Goal: Transaction & Acquisition: Subscribe to service/newsletter

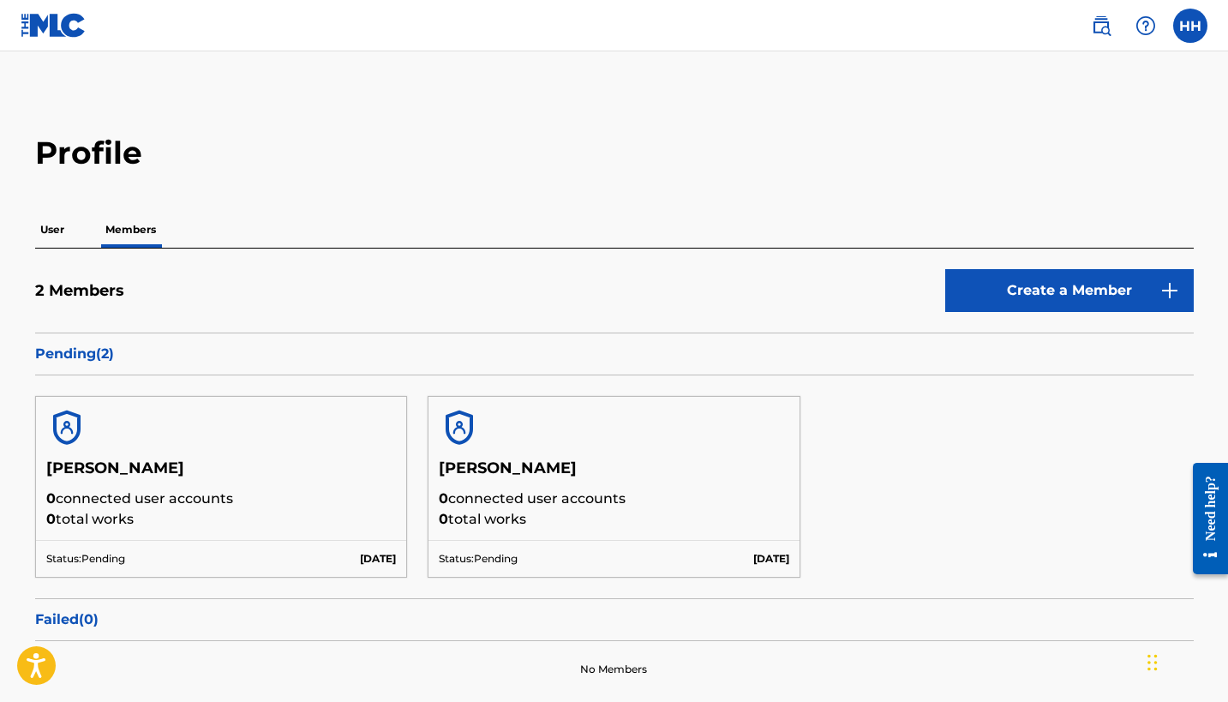
click at [51, 236] on p "User" at bounding box center [52, 230] width 34 height 36
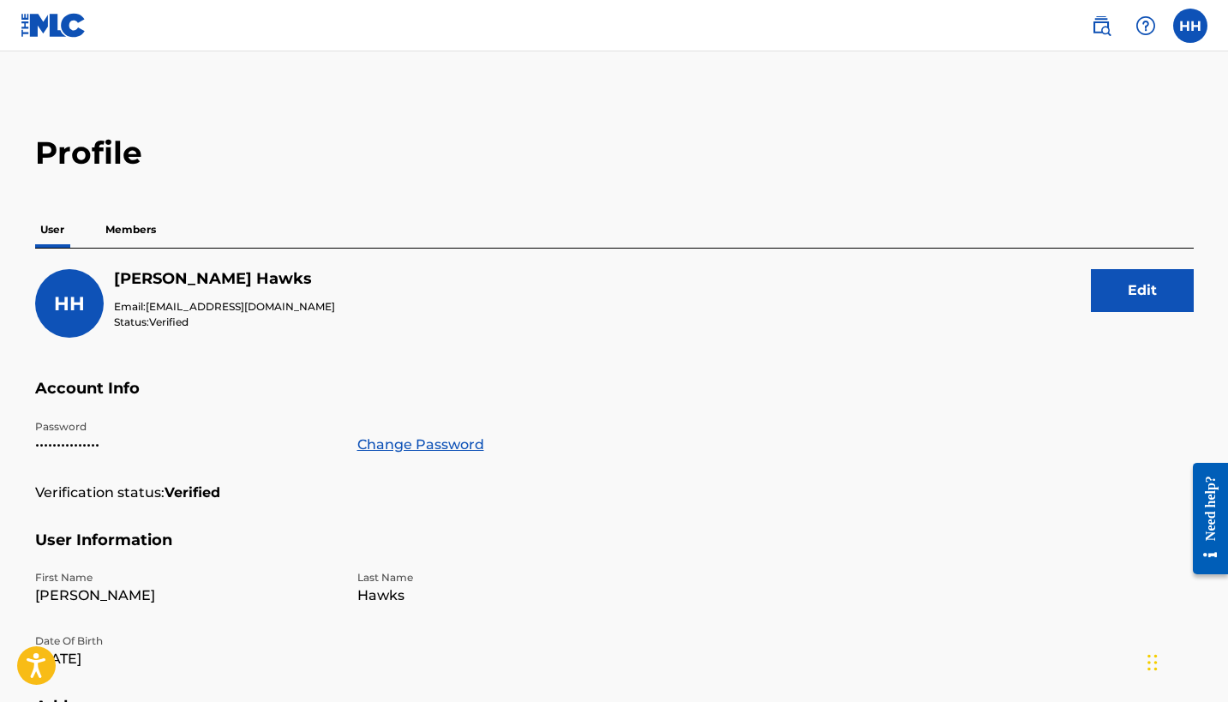
click at [109, 224] on p "Members" at bounding box center [130, 230] width 61 height 36
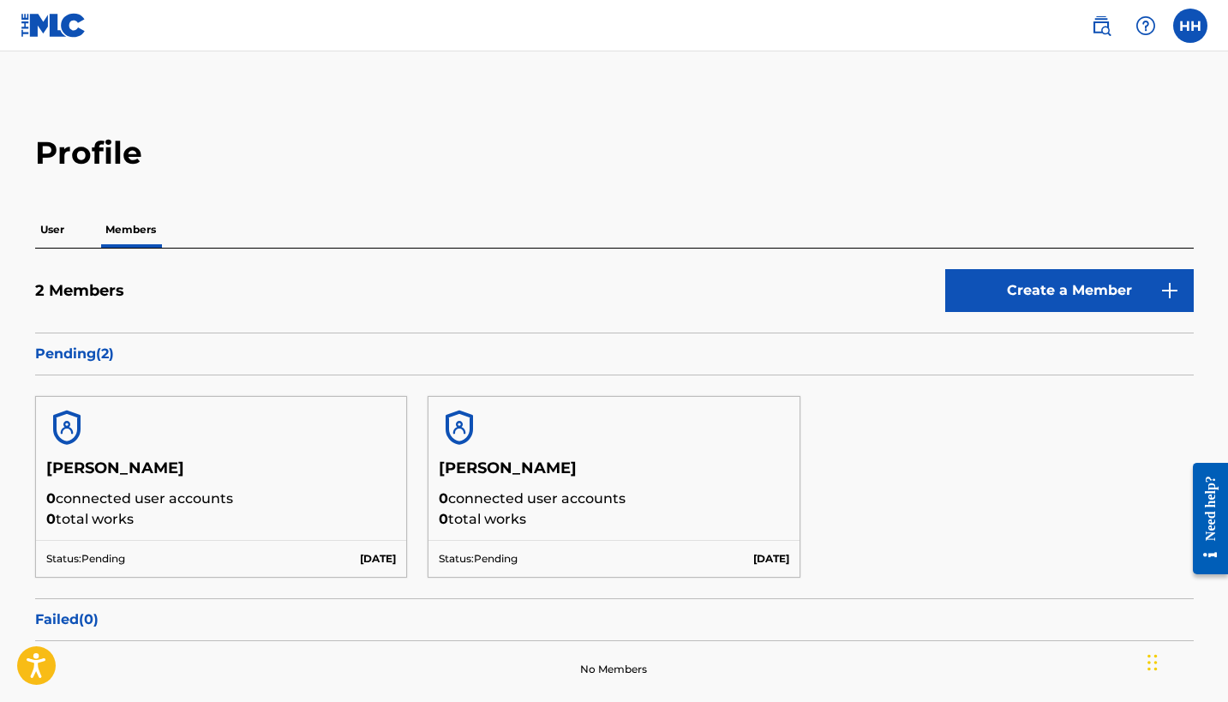
click at [1189, 37] on label at bounding box center [1190, 26] width 34 height 34
click at [1191, 26] on input "HH [PERSON_NAME] [EMAIL_ADDRESS][DOMAIN_NAME] Notification Preferences Profile …" at bounding box center [1191, 26] width 0 height 0
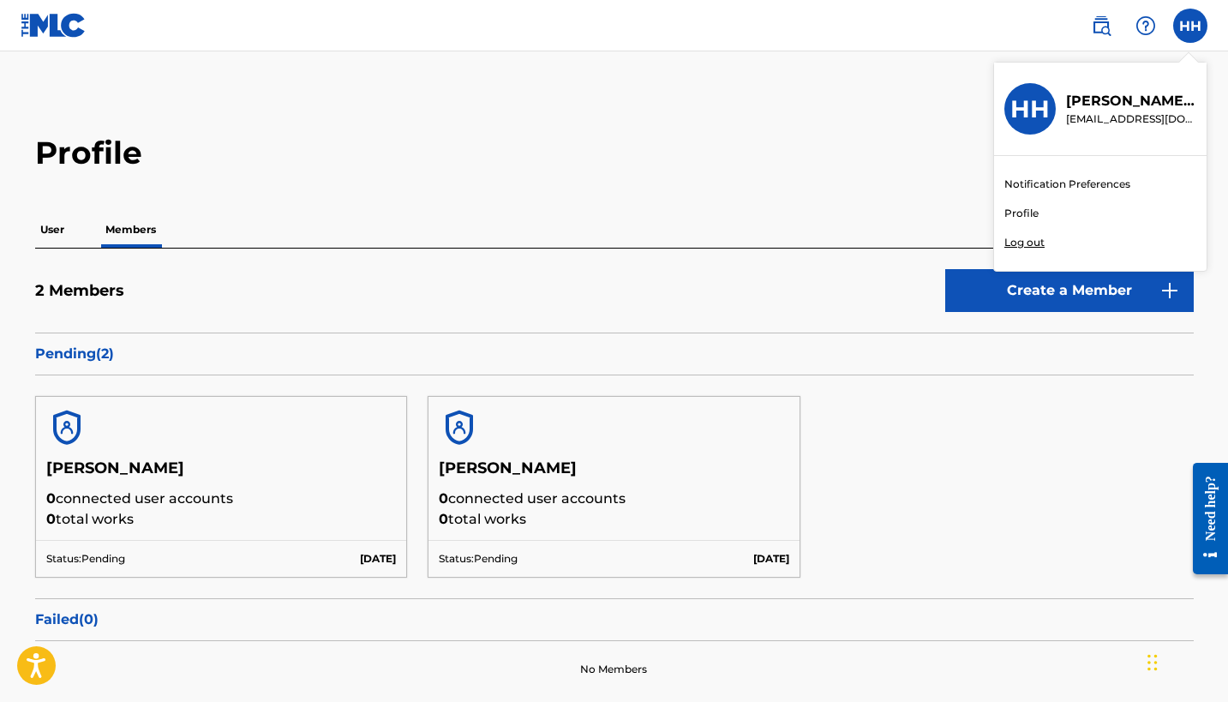
click at [1189, 37] on div "HH HH [PERSON_NAME] [EMAIL_ADDRESS][DOMAIN_NAME] Notification Preferences Profi…" at bounding box center [1190, 26] width 34 height 34
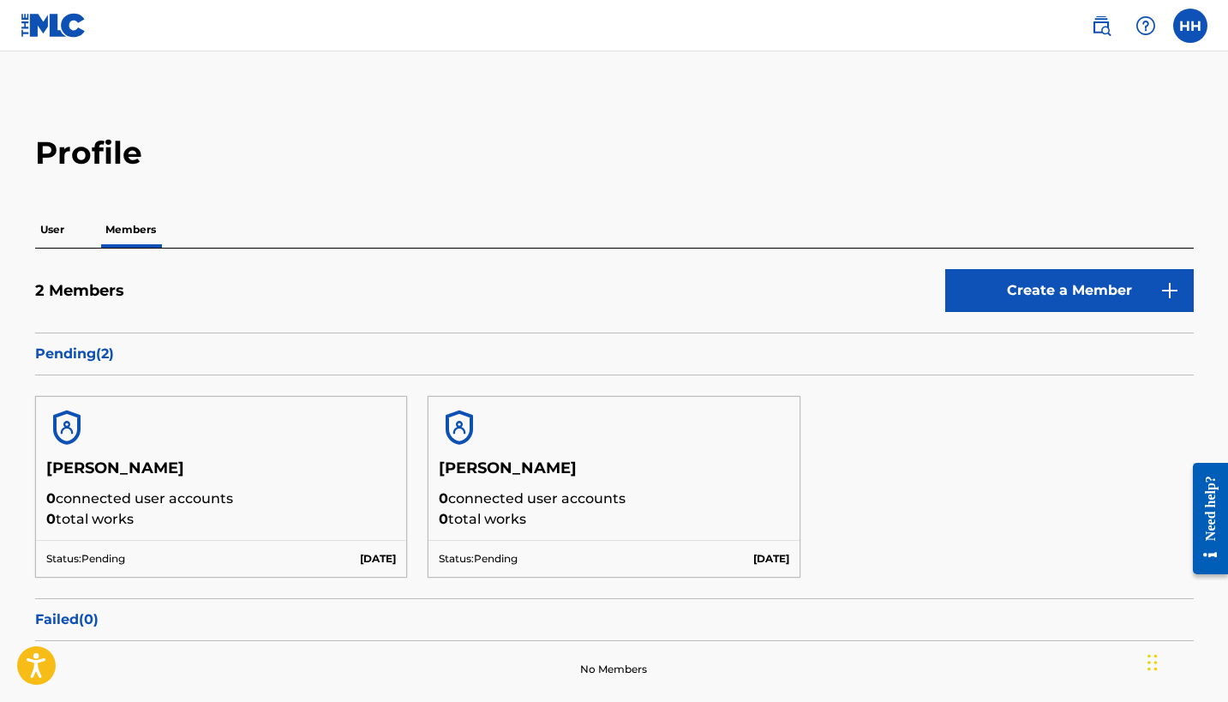
click at [1107, 29] on img at bounding box center [1101, 25] width 21 height 21
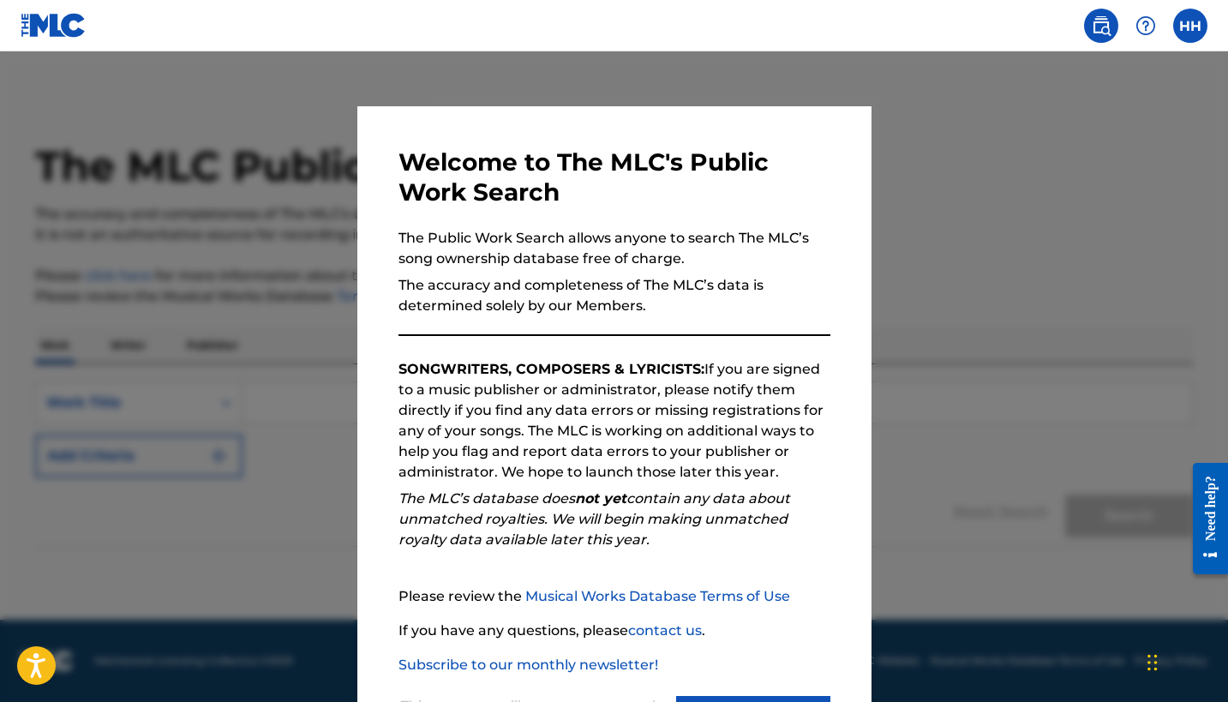
click at [647, 666] on link "Subscribe to our monthly newsletter!" at bounding box center [529, 665] width 260 height 16
